Goal: Transaction & Acquisition: Purchase product/service

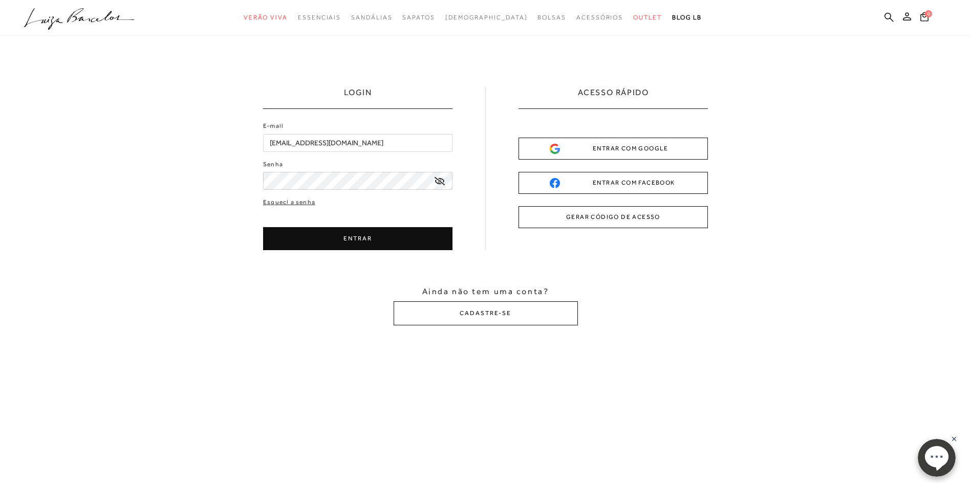
click at [439, 181] on icon at bounding box center [440, 181] width 10 height 8
click at [391, 245] on button "ENTRAR" at bounding box center [357, 238] width 189 height 23
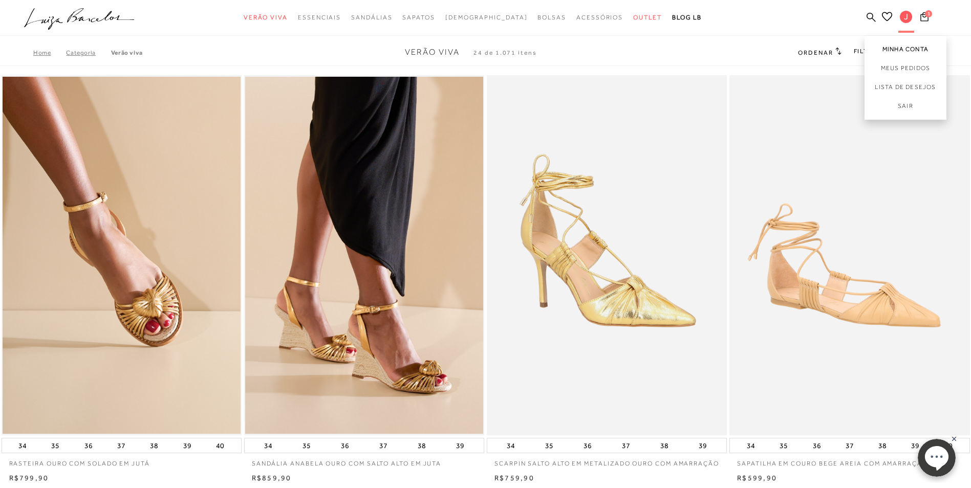
click at [903, 52] on link "Minha Conta" at bounding box center [906, 47] width 82 height 23
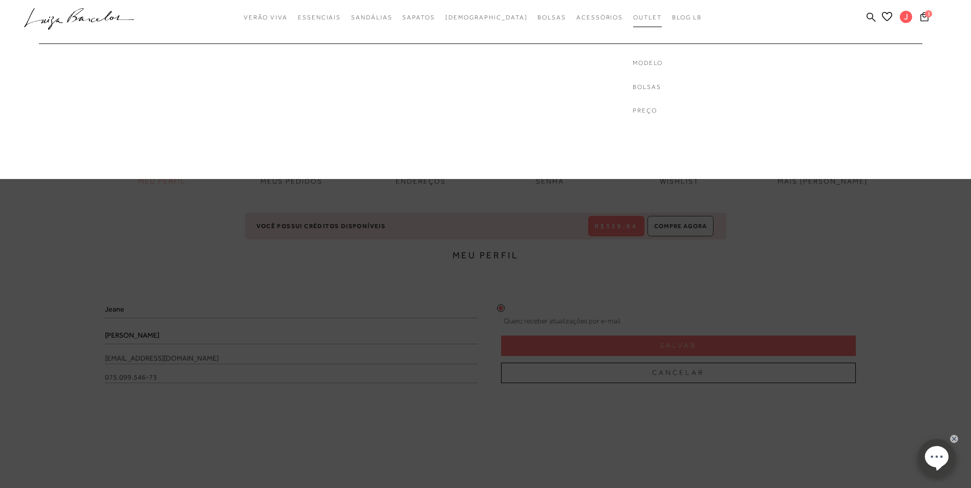
click at [633, 19] on span "Outlet" at bounding box center [647, 17] width 29 height 7
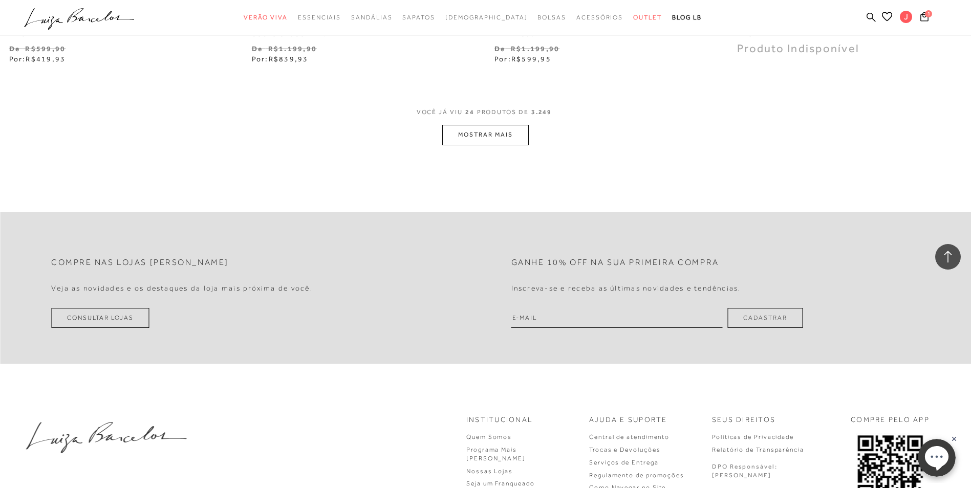
scroll to position [2624, 0]
click at [481, 133] on button "MOSTRAR MAIS" at bounding box center [485, 138] width 86 height 20
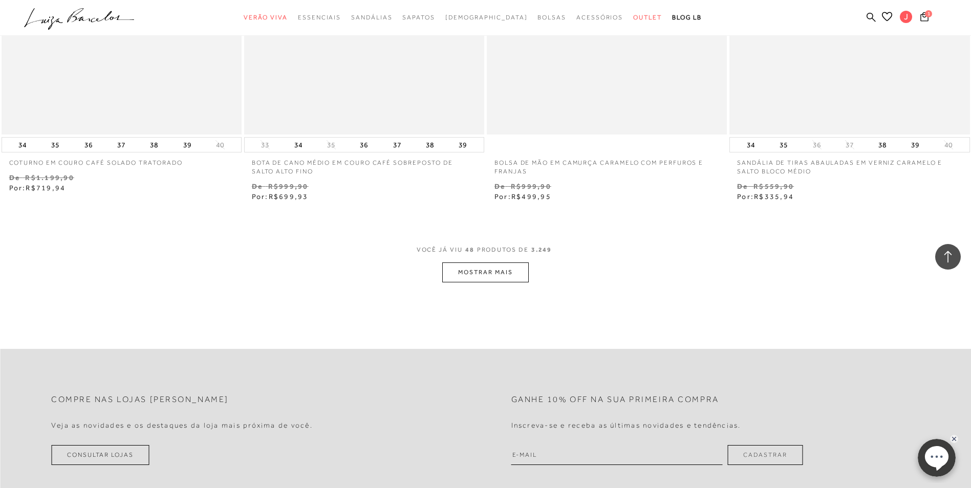
scroll to position [5158, 0]
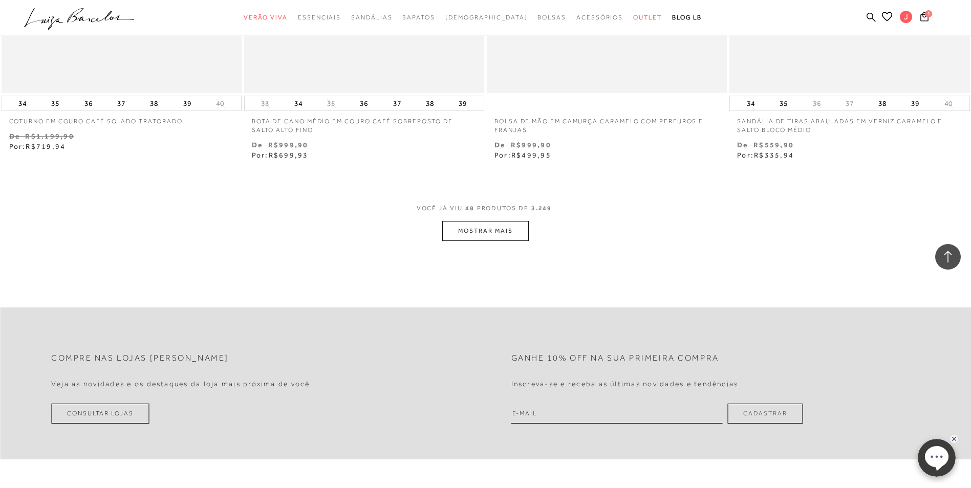
click at [478, 226] on button "MOSTRAR MAIS" at bounding box center [485, 231] width 86 height 20
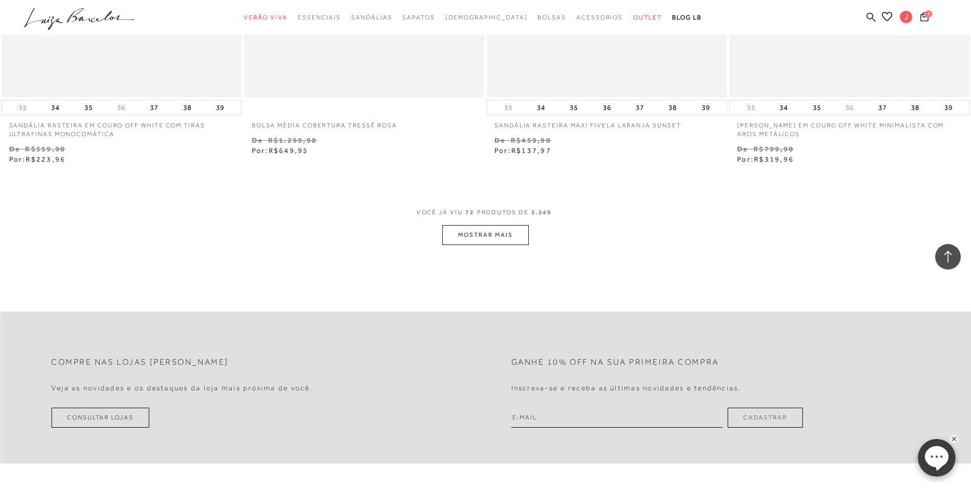
scroll to position [7780, 0]
click at [486, 233] on button "MOSTRAR MAIS" at bounding box center [485, 235] width 86 height 20
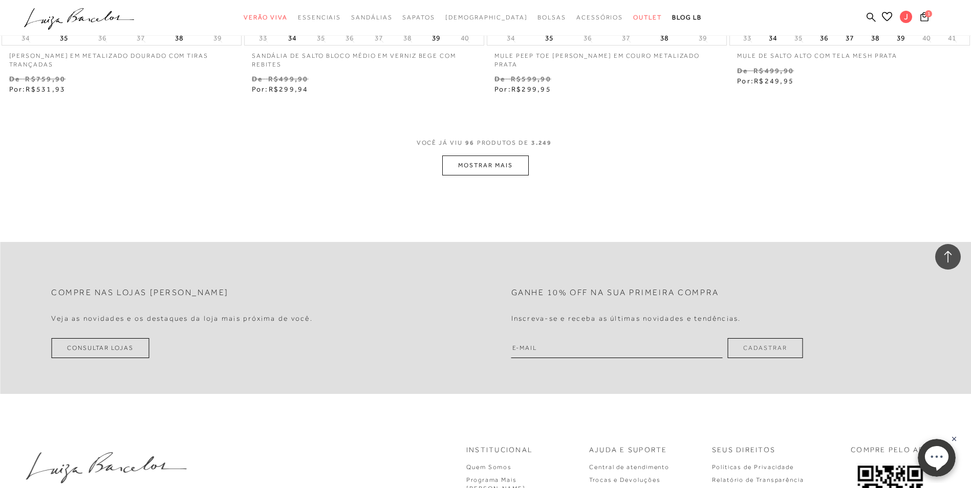
scroll to position [10468, 0]
click at [486, 162] on button "MOSTRAR MAIS" at bounding box center [485, 165] width 86 height 20
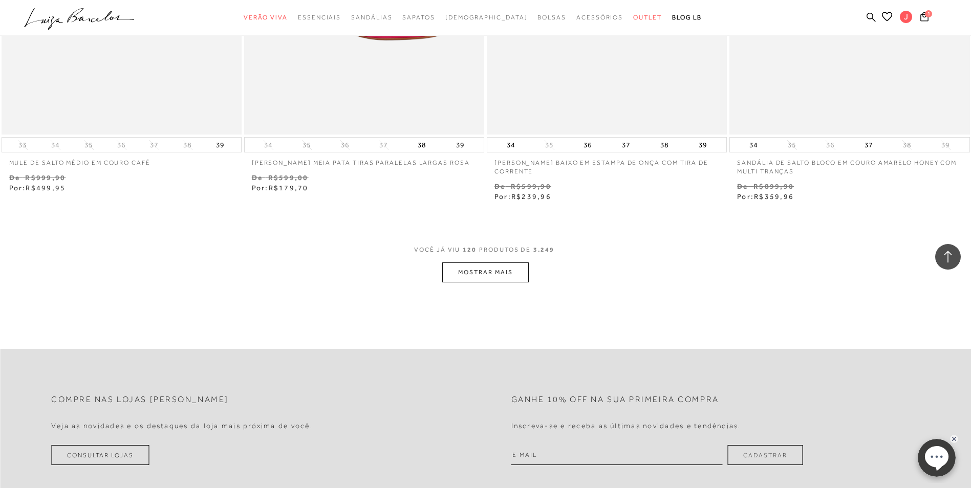
scroll to position [13028, 0]
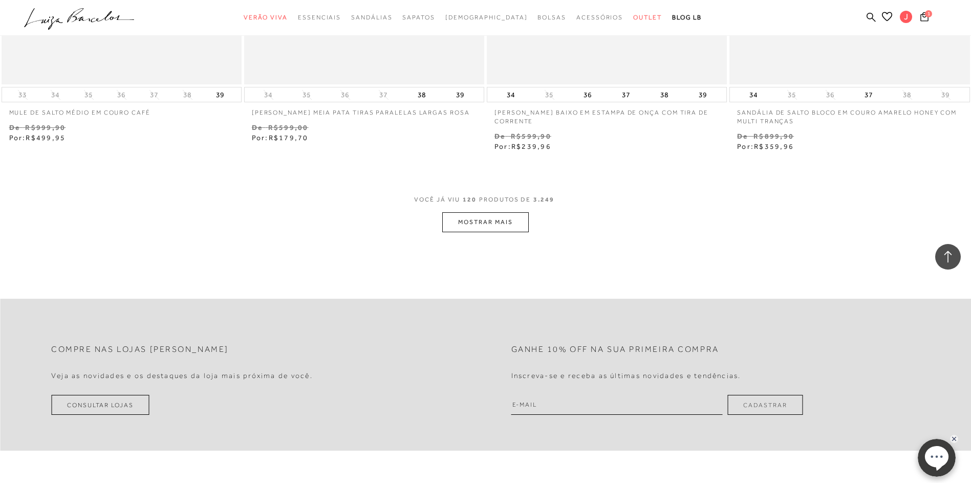
click at [486, 220] on button "MOSTRAR MAIS" at bounding box center [485, 222] width 86 height 20
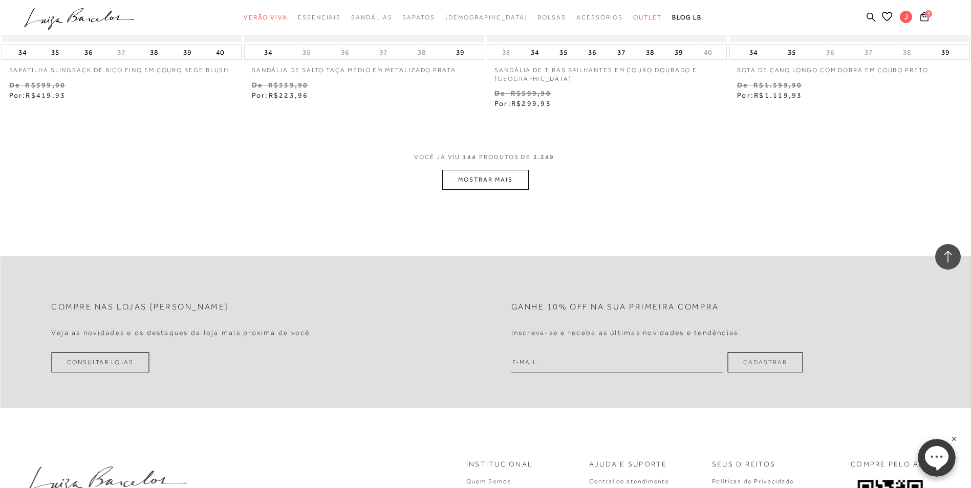
scroll to position [15697, 0]
click at [473, 177] on button "MOSTRAR MAIS" at bounding box center [485, 179] width 86 height 20
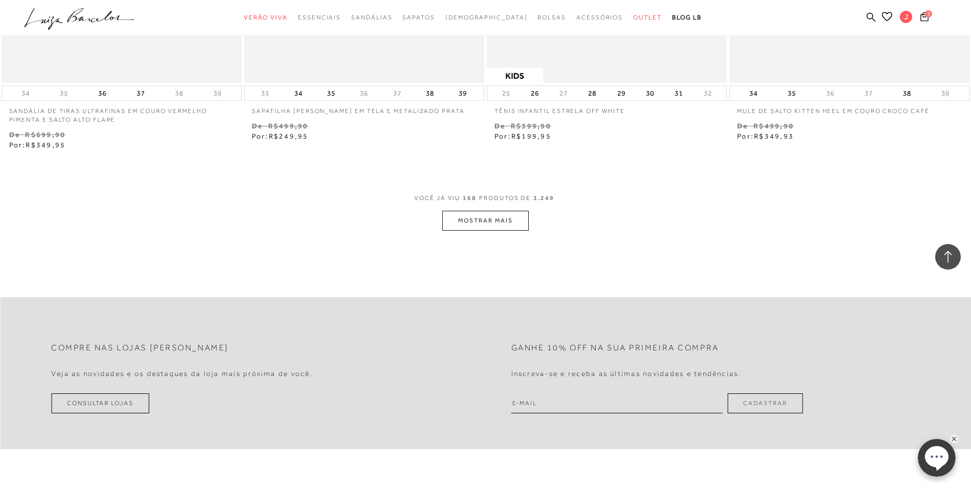
scroll to position [18284, 0]
click at [484, 217] on button "MOSTRAR MAIS" at bounding box center [485, 219] width 86 height 20
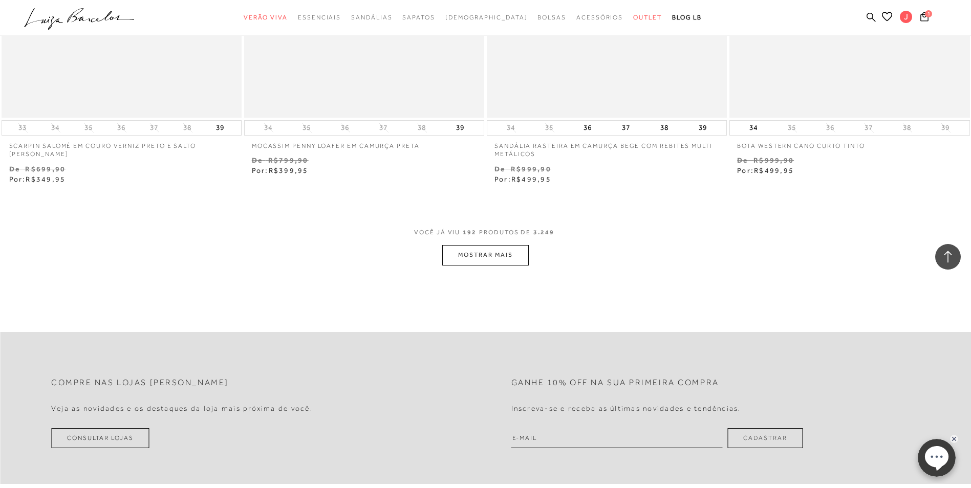
scroll to position [20874, 0]
click at [482, 257] on button "MOSTRAR MAIS" at bounding box center [485, 256] width 86 height 20
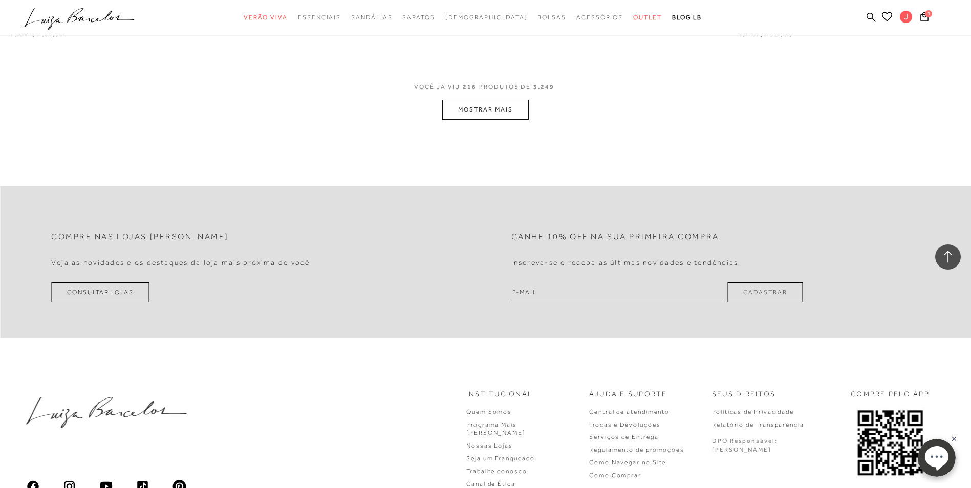
scroll to position [23638, 0]
click at [500, 108] on button "MOSTRAR MAIS" at bounding box center [485, 109] width 86 height 20
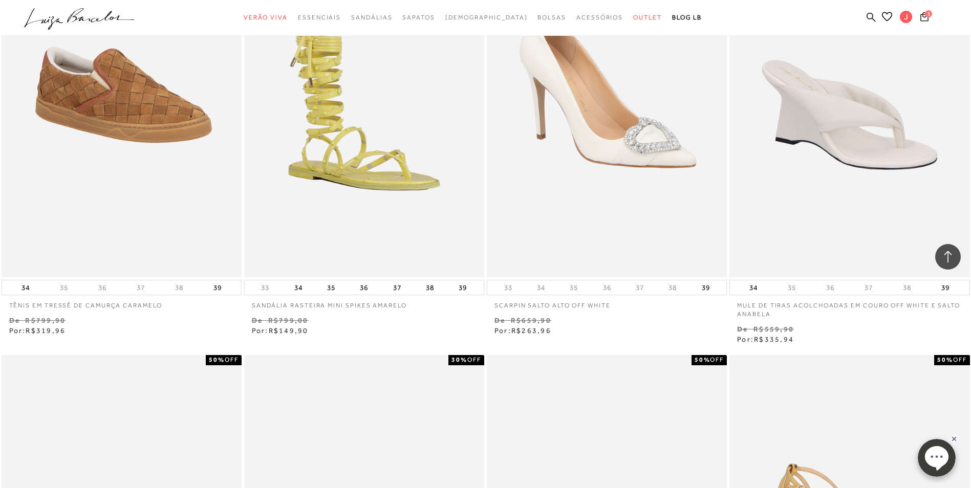
scroll to position [24662, 0]
